Goal: Task Accomplishment & Management: Use online tool/utility

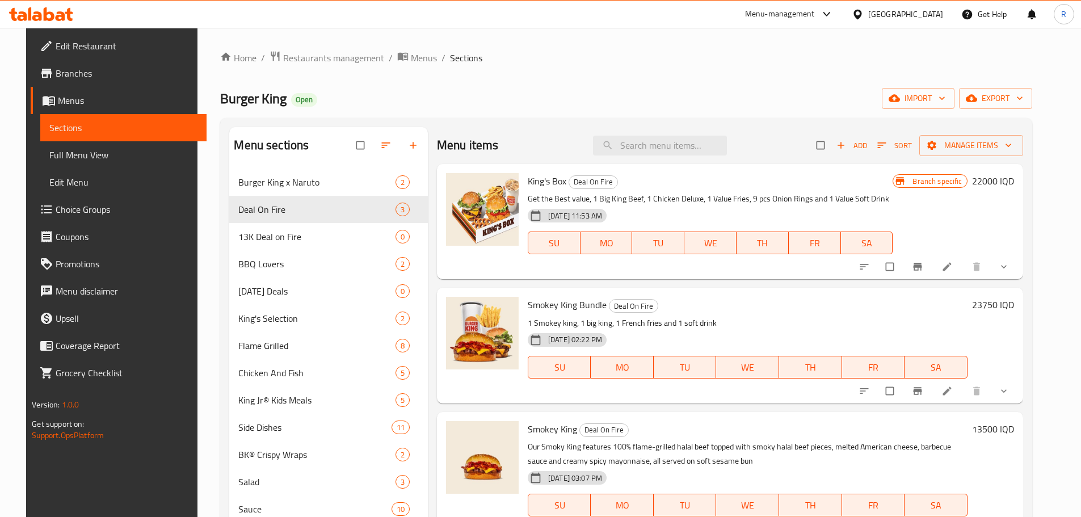
click at [815, 12] on div "Menu-management" at bounding box center [780, 14] width 70 height 14
click at [581, 23] on div "Menu-management [GEOGRAPHIC_DATA] Get Help R" at bounding box center [540, 14] width 1081 height 27
click at [342, 61] on span "Restaurants management" at bounding box center [333, 58] width 101 height 14
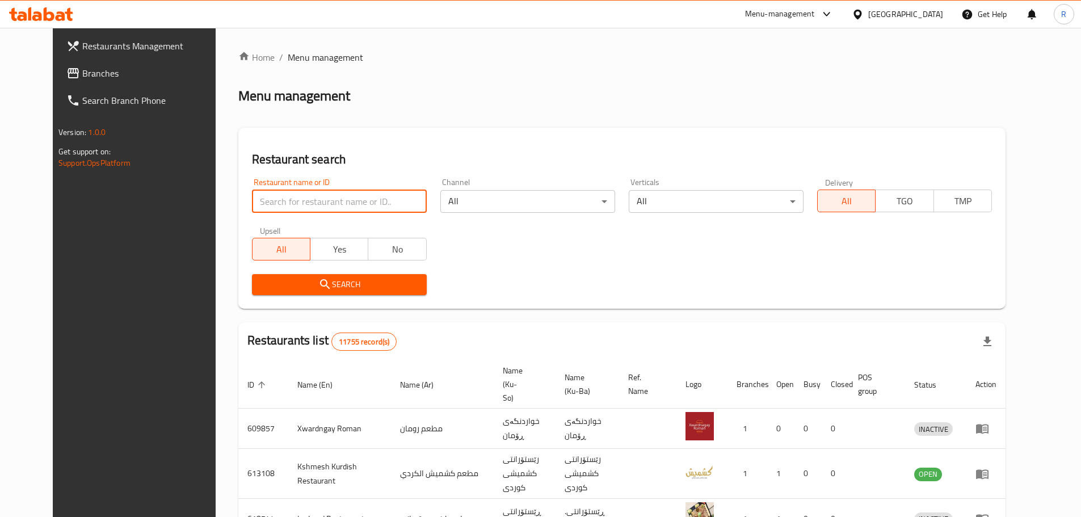
click at [365, 203] on input "search" at bounding box center [339, 201] width 175 height 23
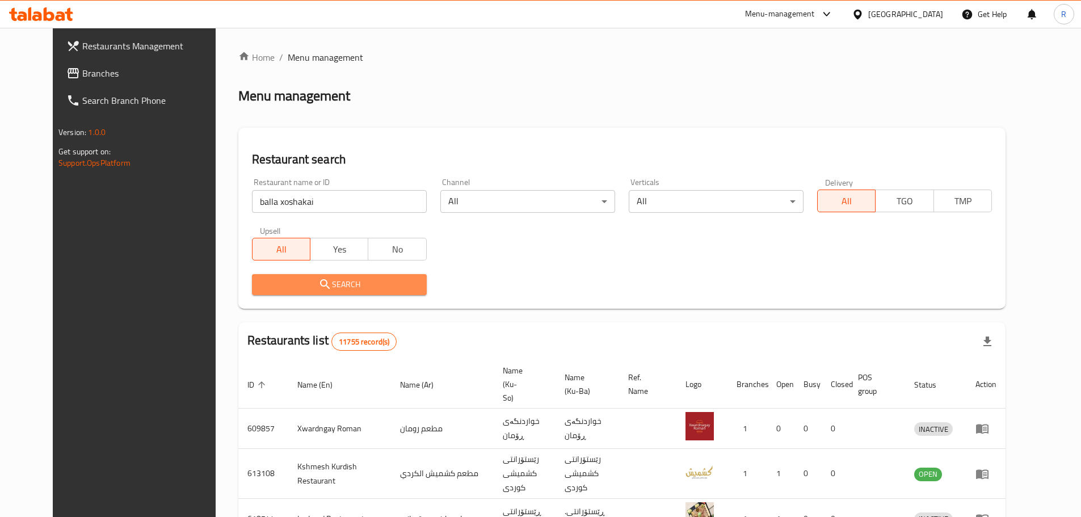
click at [340, 285] on span "Search" at bounding box center [339, 284] width 157 height 14
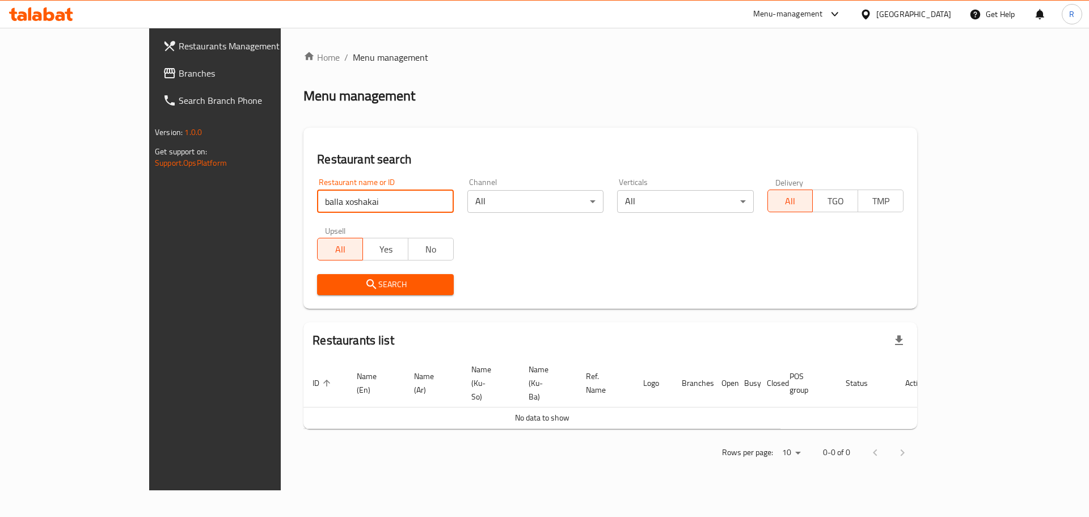
click at [351, 206] on input "balla xoshakai" at bounding box center [385, 201] width 136 height 23
type input "balla xoshaka"
click button "Search" at bounding box center [385, 284] width 136 height 21
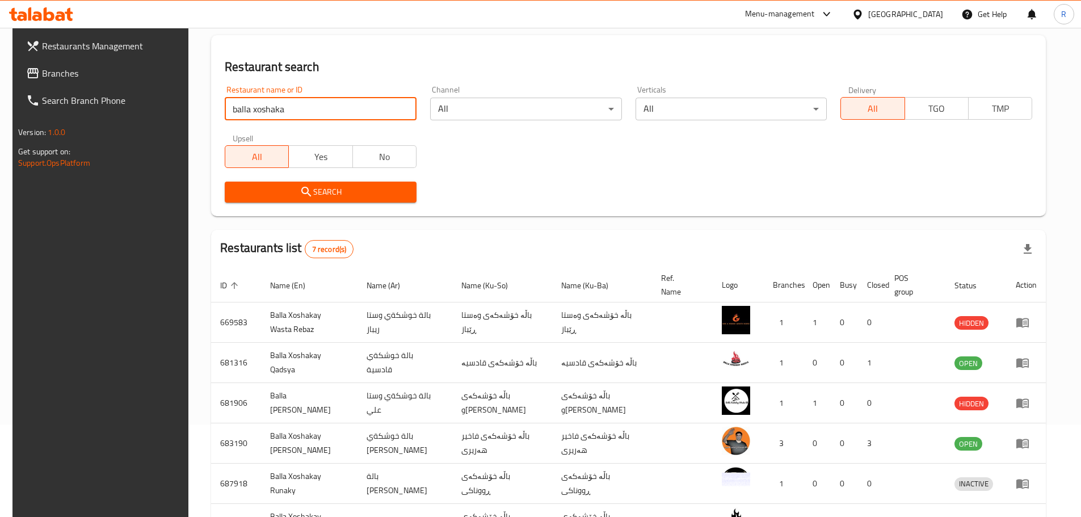
scroll to position [93, 0]
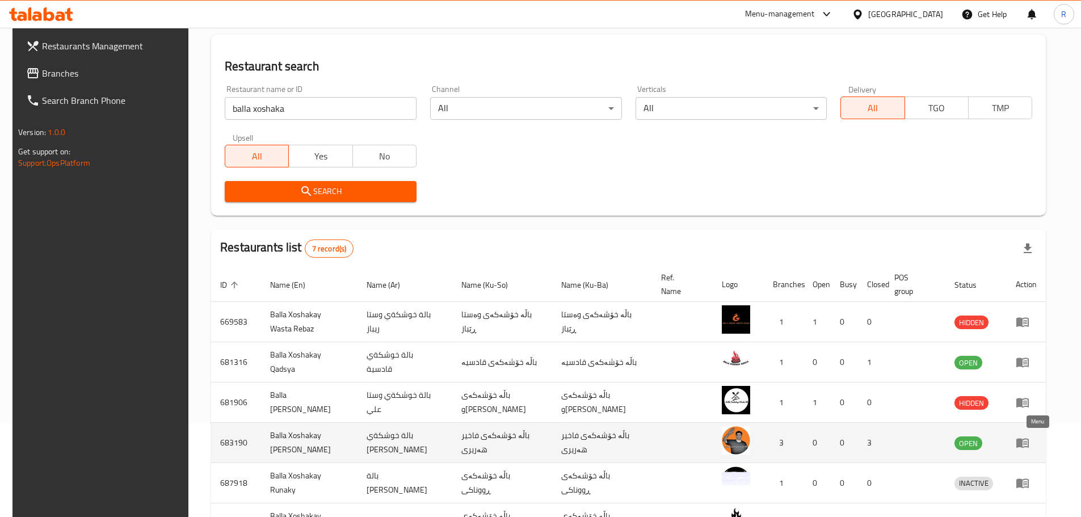
click at [1027, 444] on icon "enhanced table" at bounding box center [1025, 443] width 4 height 5
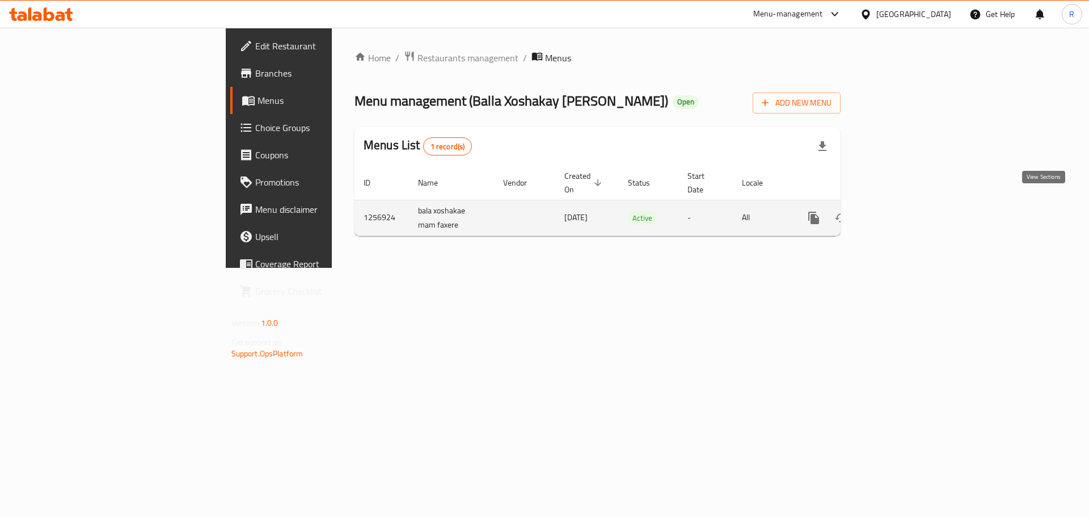
click at [901, 213] on icon "enhanced table" at bounding box center [896, 218] width 10 height 10
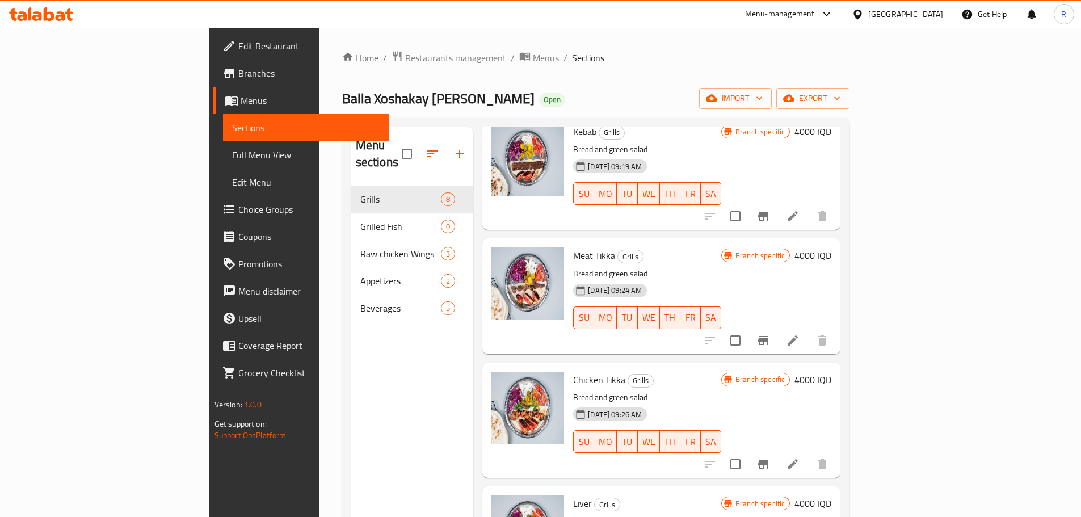
scroll to position [503, 0]
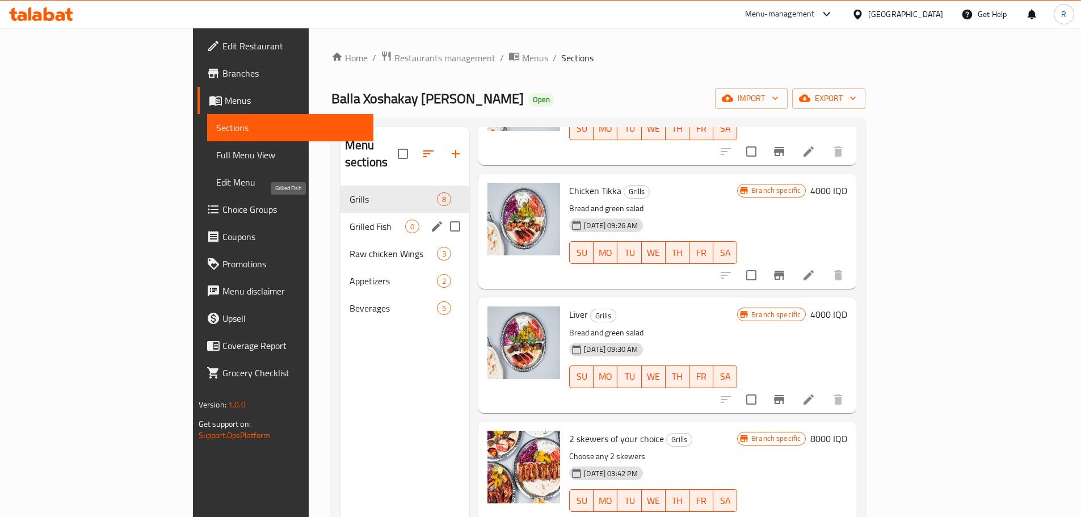
click at [349, 220] on span "Grilled Fish" at bounding box center [377, 227] width 56 height 14
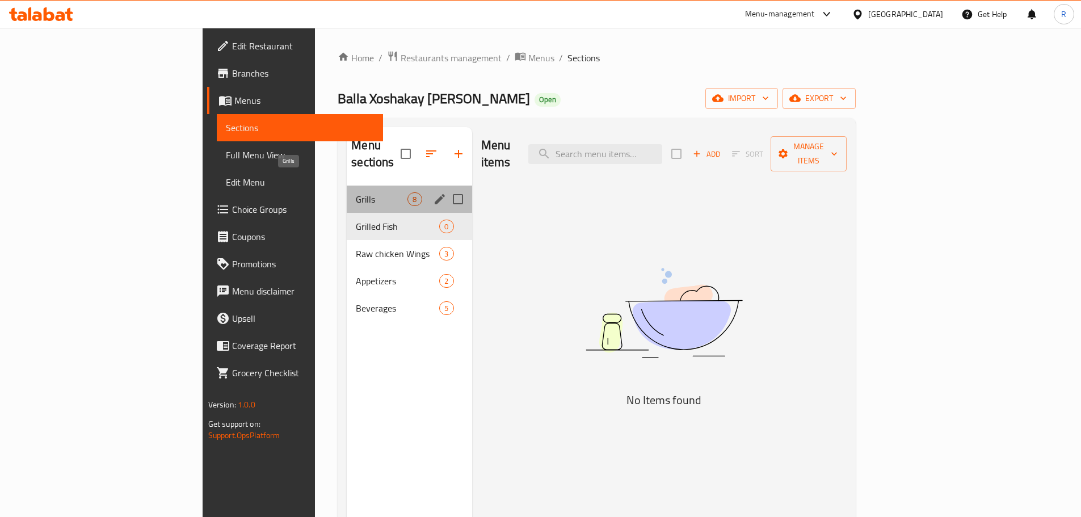
click at [356, 192] on span "Grills" at bounding box center [382, 199] width 52 height 14
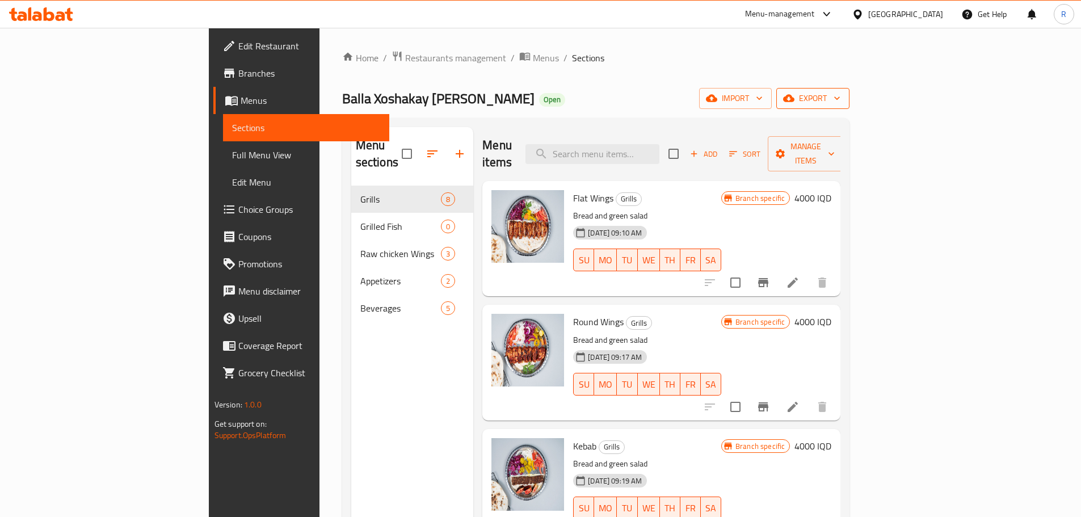
click at [842, 97] on icon "button" at bounding box center [836, 97] width 11 height 11
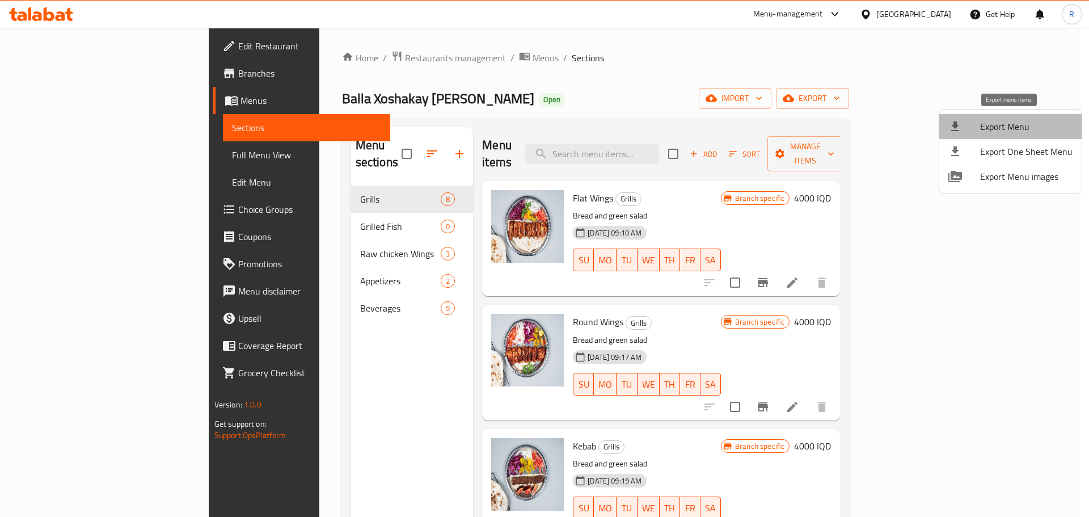
click at [1019, 129] on span "Export Menu" at bounding box center [1026, 127] width 92 height 14
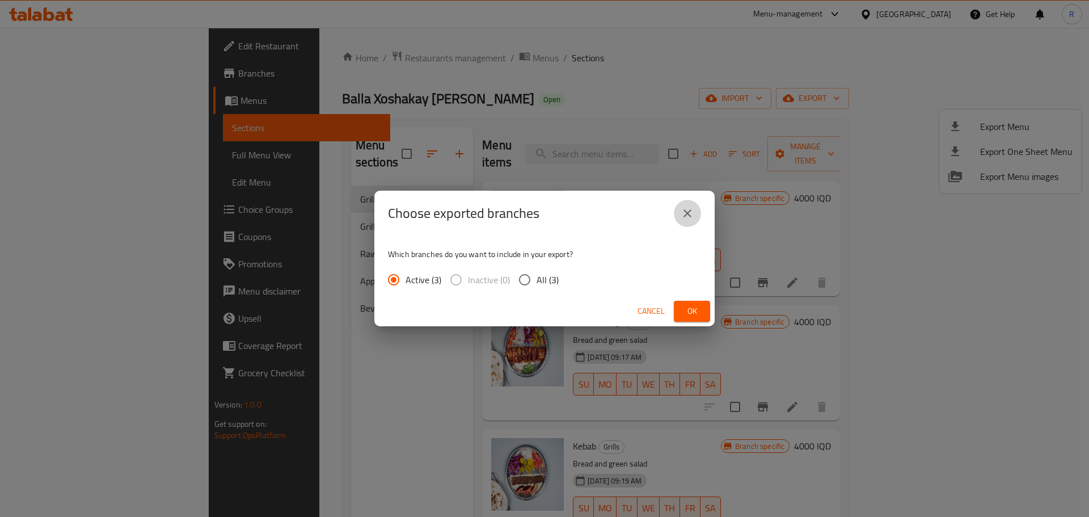
click at [690, 217] on icon "close" at bounding box center [688, 213] width 14 height 14
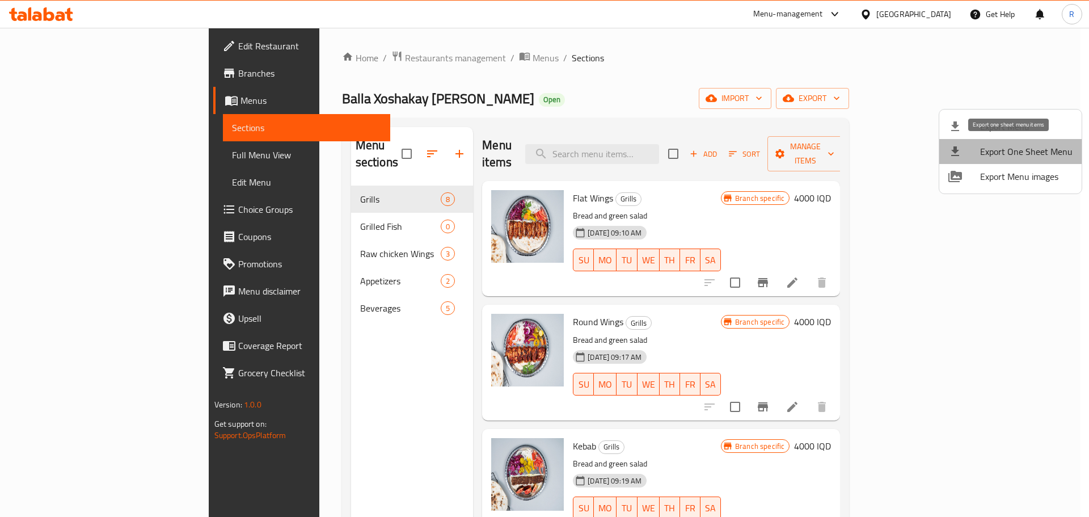
click at [1045, 157] on span "Export One Sheet Menu" at bounding box center [1026, 152] width 92 height 14
